Goal: Find specific page/section: Find specific page/section

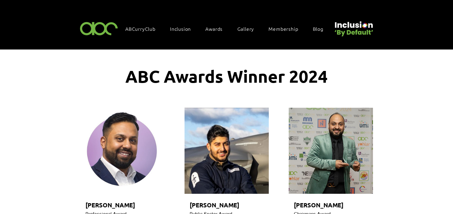
click at [95, 24] on img at bounding box center [99, 28] width 42 height 18
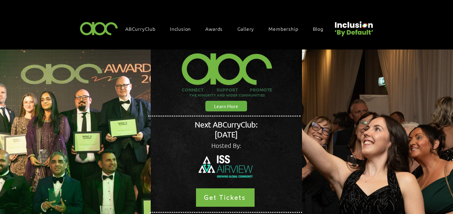
scroll to position [87, 0]
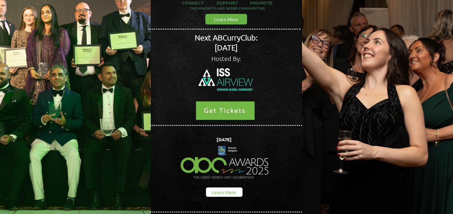
click at [214, 189] on span "Learn More" at bounding box center [224, 192] width 24 height 6
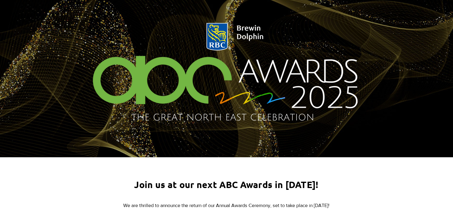
scroll to position [64, 0]
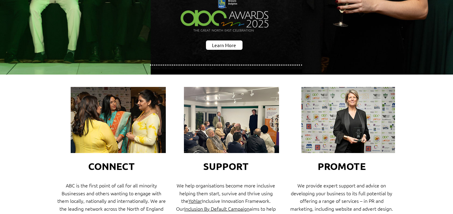
scroll to position [235, 0]
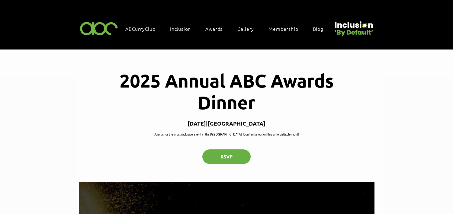
click at [424, 181] on div "2025 Annual ABC Awards Dinner" at bounding box center [226, 158] width 453 height 216
